Goal: Complete application form

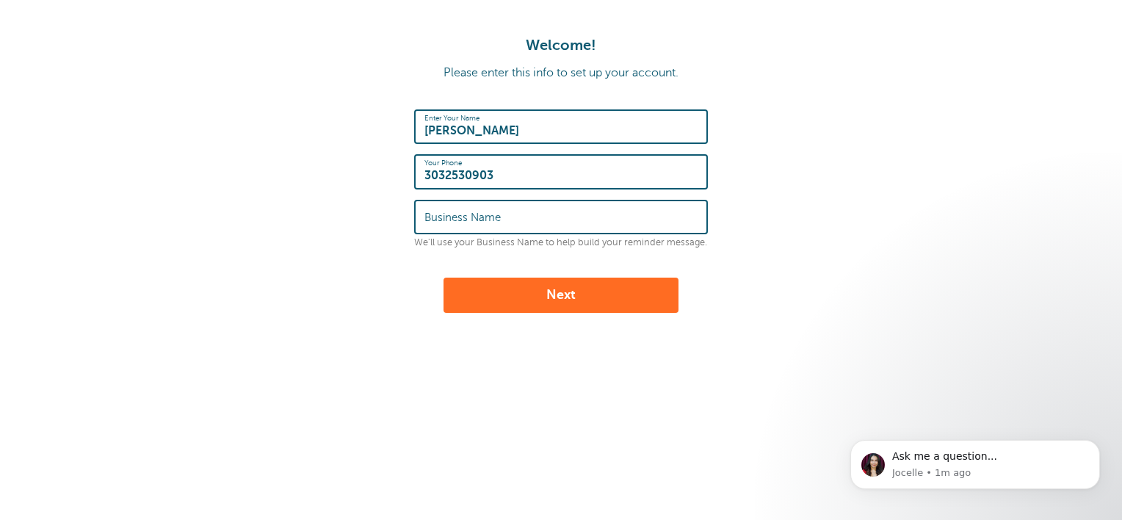
click at [501, 217] on input "Business Name" at bounding box center [560, 217] width 273 height 32
type input "CONSERVE A WATT LIGHTING"
click at [541, 289] on button "Next" at bounding box center [560, 295] width 235 height 35
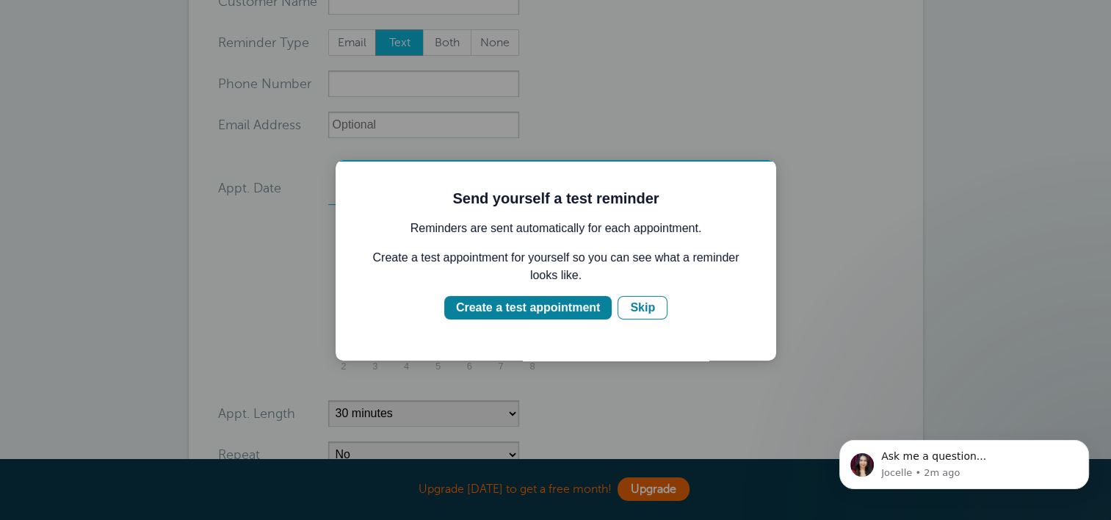
scroll to position [152, 0]
click at [590, 303] on div "Create a test appointment" at bounding box center [528, 308] width 144 height 18
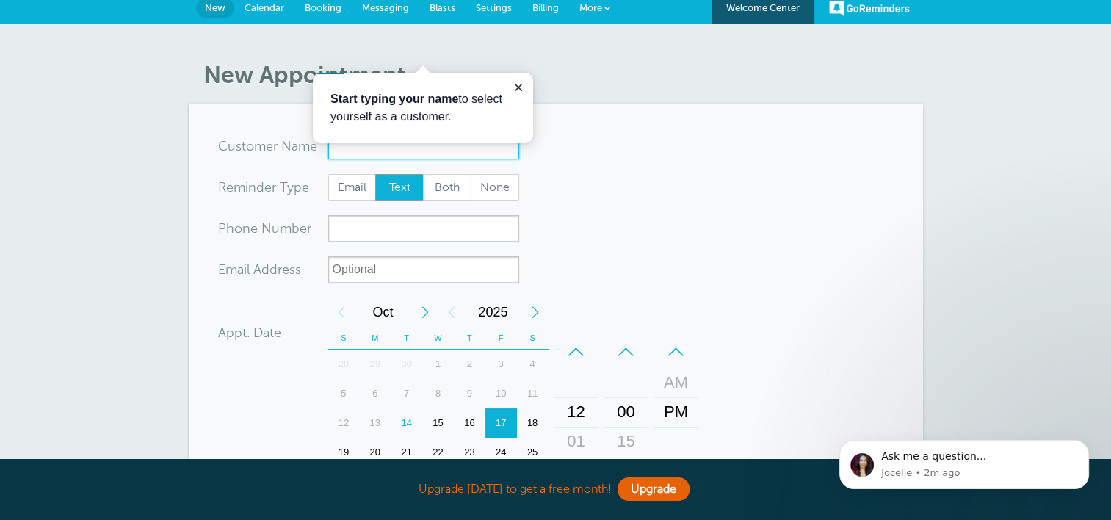
scroll to position [0, 0]
